Goal: Task Accomplishment & Management: Use online tool/utility

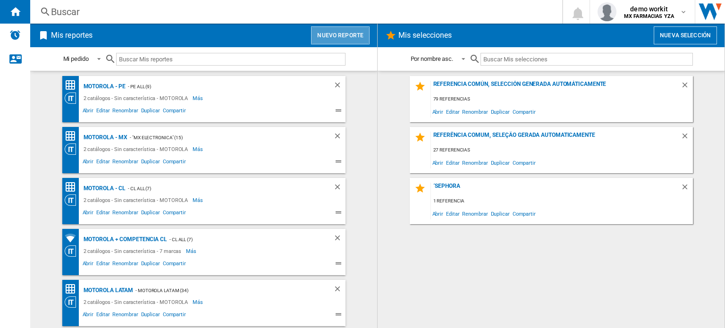
click at [349, 35] on button "Nuevo reporte" at bounding box center [340, 35] width 59 height 18
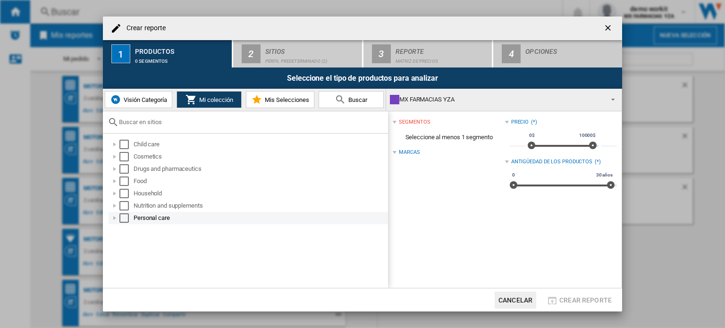
click at [115, 220] on div at bounding box center [114, 217] width 9 height 9
click at [117, 217] on div at bounding box center [114, 217] width 9 height 9
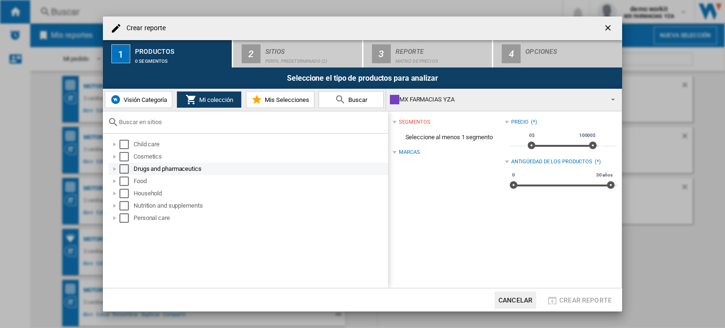
click at [113, 167] on div at bounding box center [114, 168] width 9 height 9
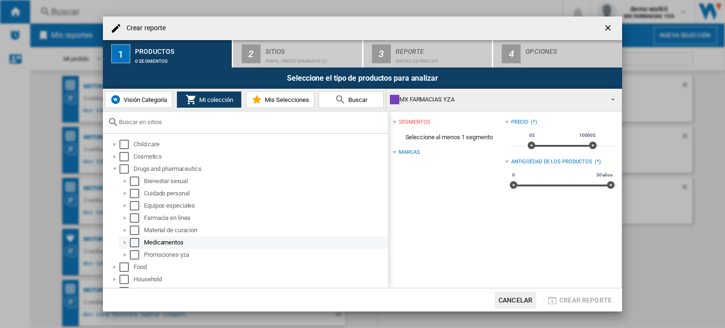
click at [127, 243] on div at bounding box center [124, 242] width 9 height 9
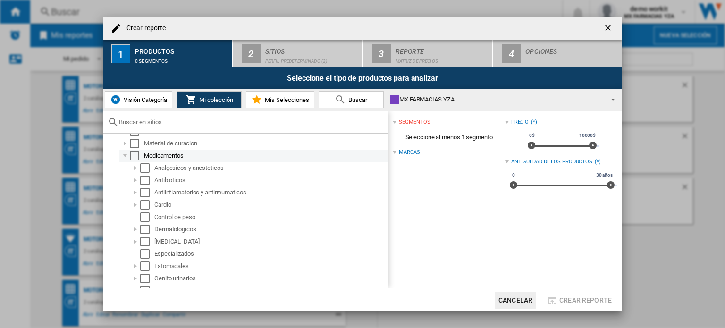
scroll to position [91, 0]
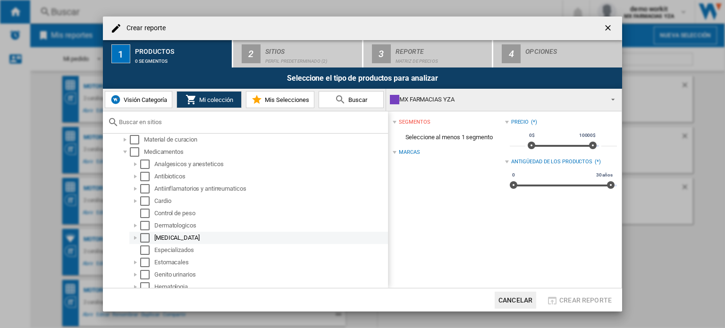
click at [136, 236] on div at bounding box center [135, 237] width 9 height 9
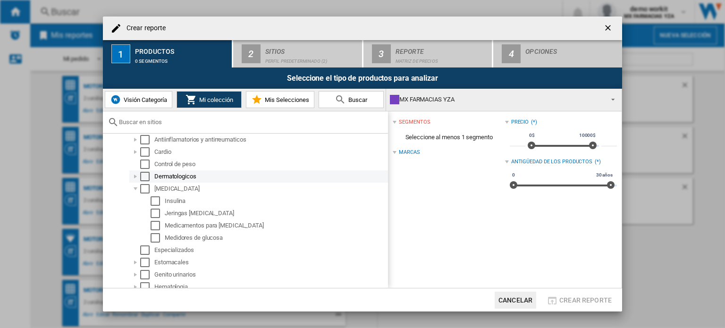
scroll to position [140, 0]
click at [145, 191] on div "Select" at bounding box center [144, 188] width 9 height 9
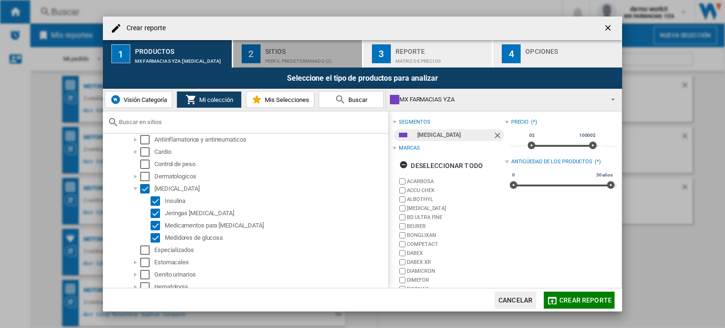
click at [291, 56] on div "Perfil predeterminado (2)" at bounding box center [311, 59] width 93 height 10
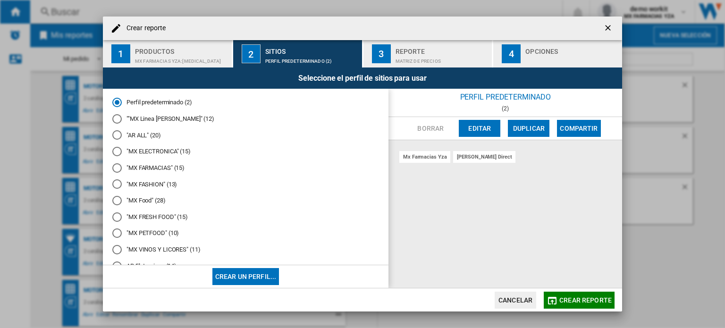
click at [166, 171] on md-radio-button ""MX FARMACIAS" (15)" at bounding box center [245, 167] width 267 height 9
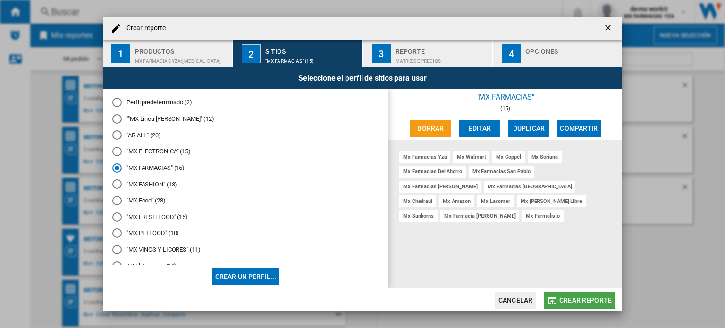
click at [575, 296] on span "Crear reporte" at bounding box center [585, 300] width 52 height 8
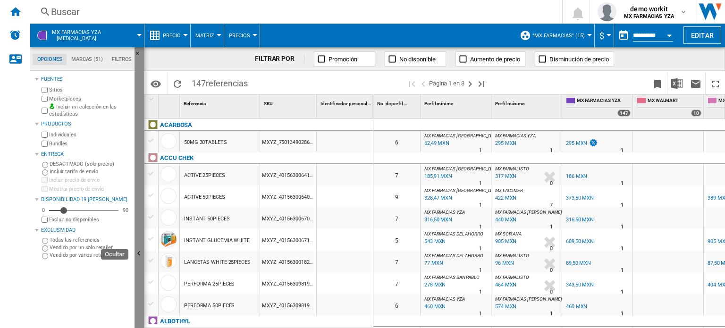
click at [140, 250] on ng-md-icon "Ocultar" at bounding box center [140, 254] width 11 height 11
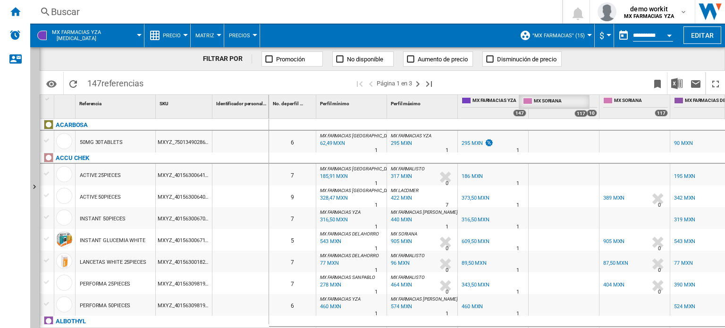
drag, startPoint x: 639, startPoint y: 102, endPoint x: 560, endPoint y: 107, distance: 79.4
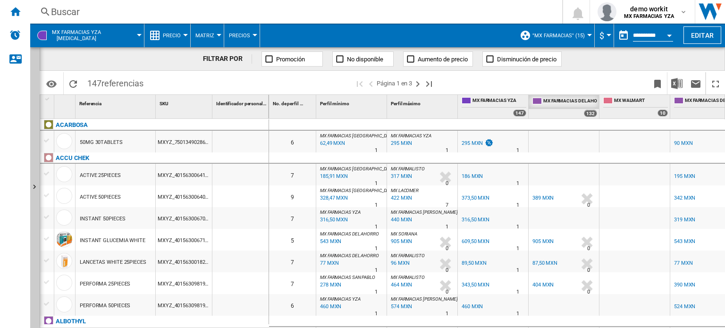
drag, startPoint x: 699, startPoint y: 100, endPoint x: 557, endPoint y: 114, distance: 142.8
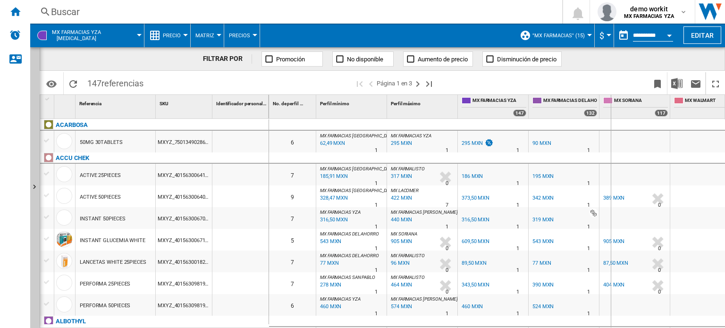
drag, startPoint x: 598, startPoint y: 100, endPoint x: 611, endPoint y: 98, distance: 12.9
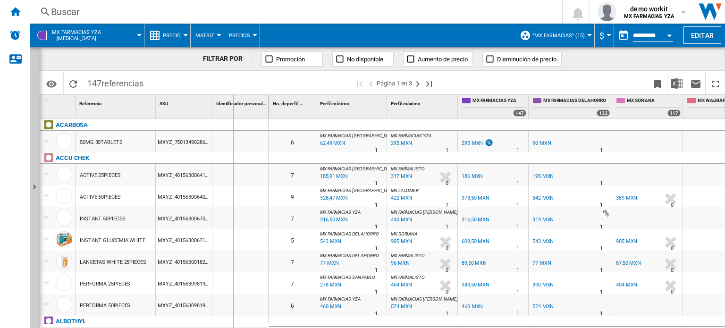
drag, startPoint x: 267, startPoint y: 106, endPoint x: 233, endPoint y: 113, distance: 35.2
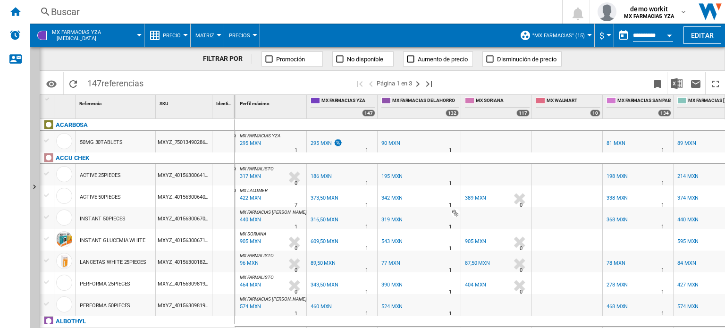
scroll to position [0, 119]
drag, startPoint x: 638, startPoint y: 99, endPoint x: 491, endPoint y: 101, distance: 146.8
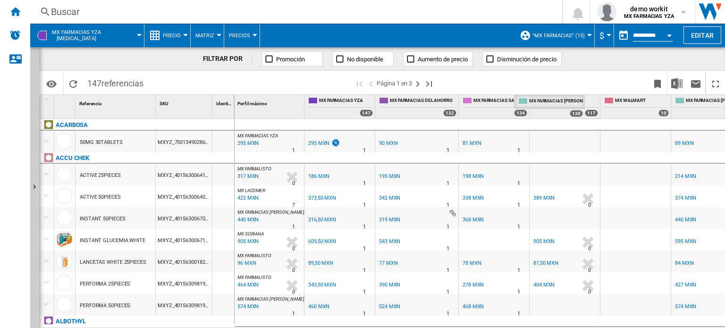
drag, startPoint x: 691, startPoint y: 101, endPoint x: 534, endPoint y: 102, distance: 157.2
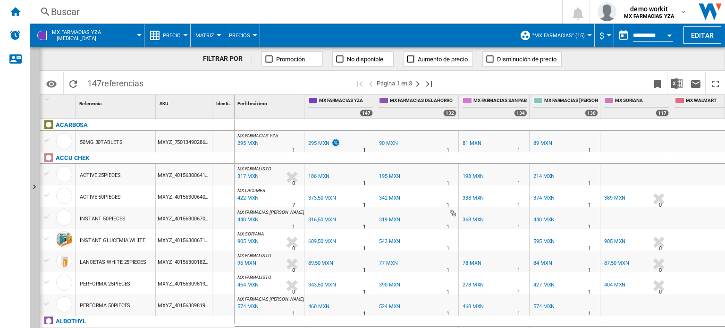
scroll to position [0, 0]
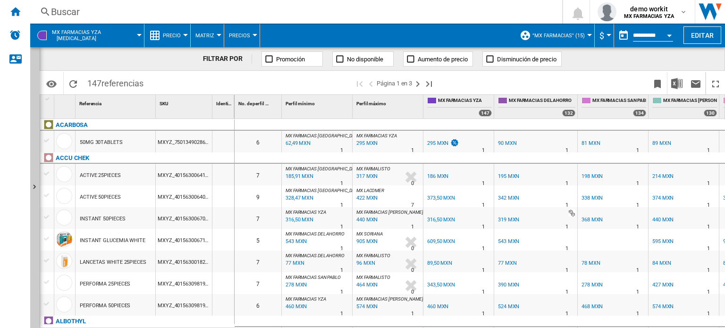
click at [184, 34] on button "Precio" at bounding box center [174, 36] width 23 height 24
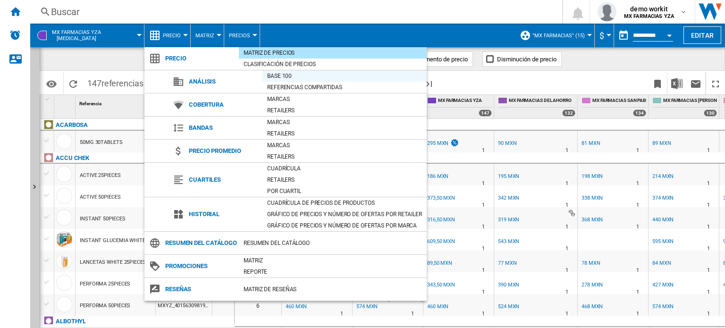
click at [285, 73] on div "Base 100" at bounding box center [344, 75] width 164 height 9
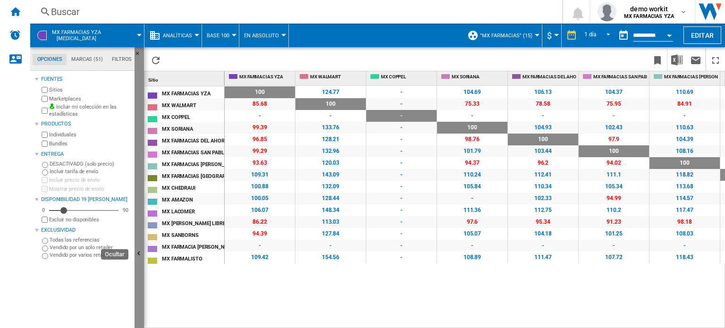
click at [136, 207] on button "Ocultar" at bounding box center [139, 254] width 9 height 414
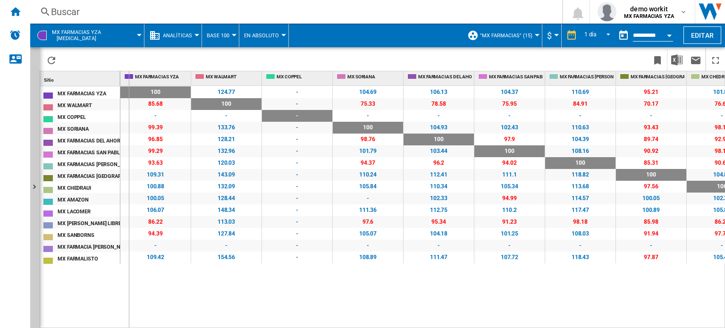
drag, startPoint x: 119, startPoint y: 77, endPoint x: 128, endPoint y: 78, distance: 9.0
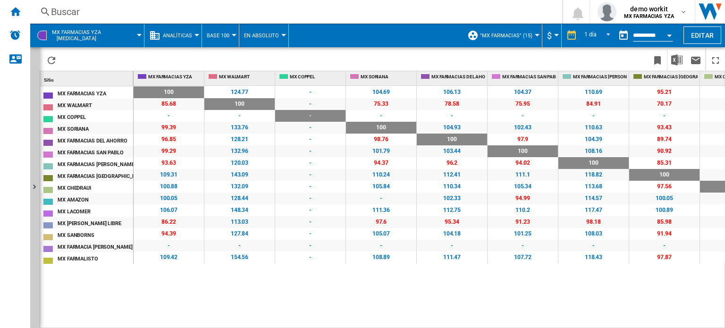
click at [195, 34] on div at bounding box center [196, 35] width 5 height 2
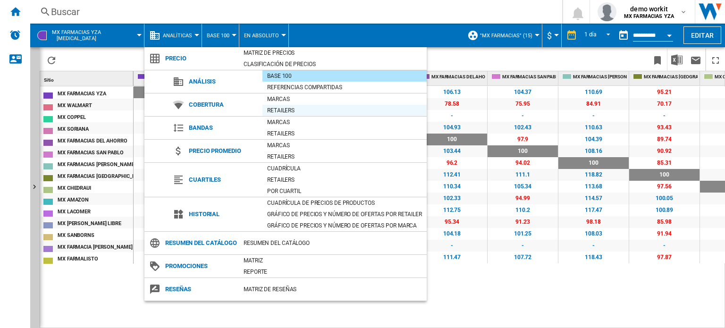
click at [279, 110] on div "Retailers" at bounding box center [344, 110] width 164 height 9
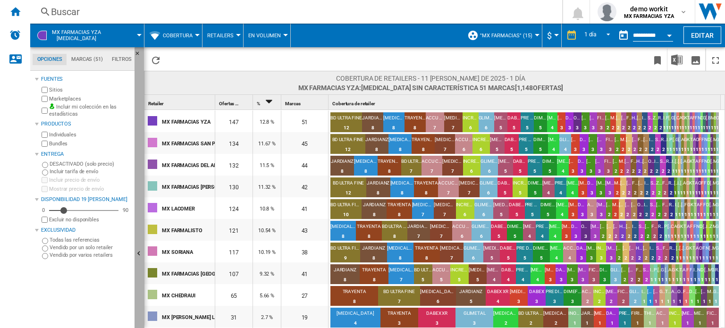
click at [137, 198] on button "Ocultar" at bounding box center [139, 254] width 9 height 414
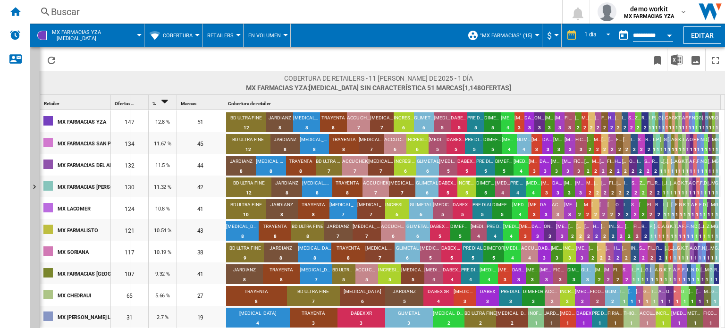
drag, startPoint x: 111, startPoint y: 101, endPoint x: 133, endPoint y: 98, distance: 21.4
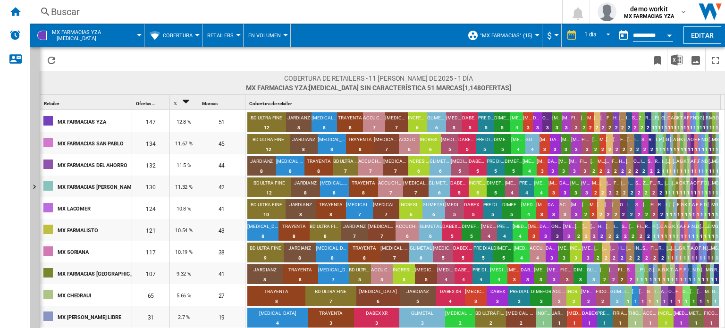
click at [192, 38] on span "Cobertura" at bounding box center [178, 36] width 30 height 6
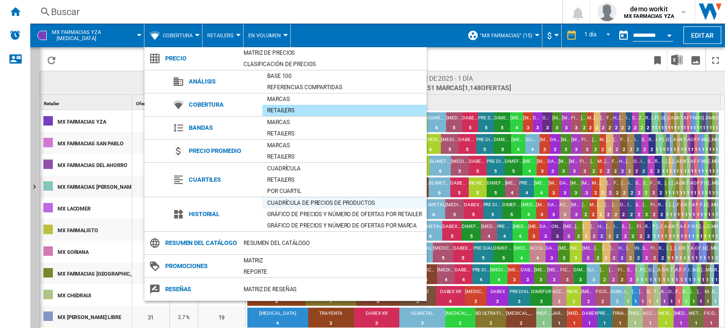
click at [288, 198] on div "Cuadrícula de precios de productos" at bounding box center [344, 202] width 164 height 9
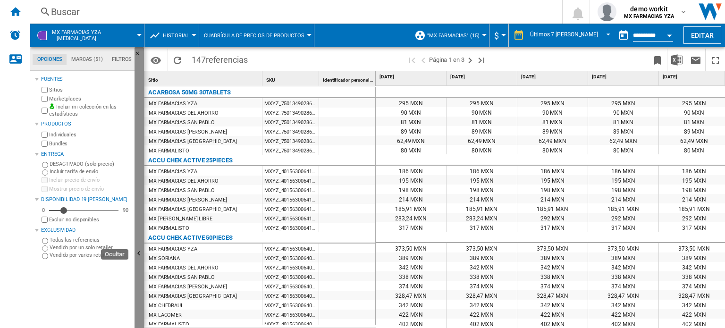
click at [136, 208] on button "Ocultar" at bounding box center [139, 254] width 9 height 414
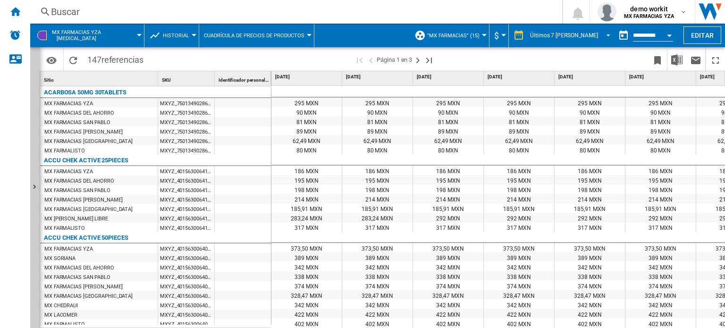
click at [609, 36] on md-select-value "Últimos 7 [PERSON_NAME]" at bounding box center [571, 35] width 85 height 14
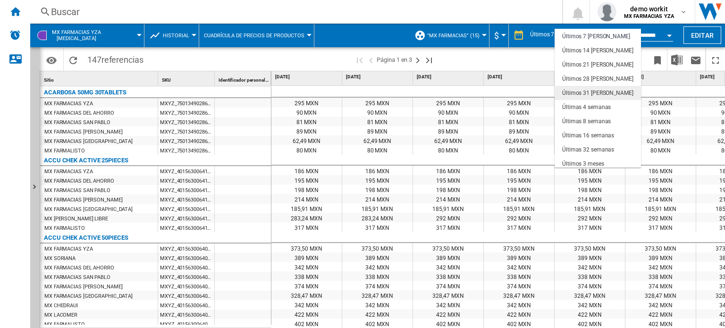
scroll to position [59, 0]
